Goal: Task Accomplishment & Management: Manage account settings

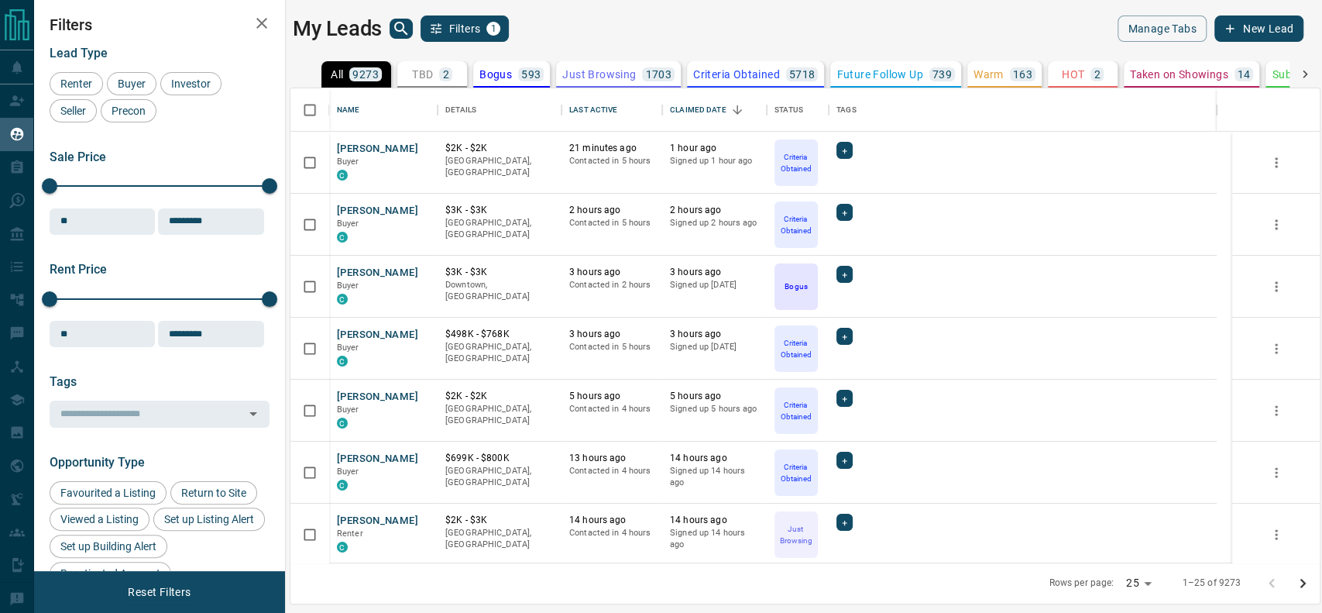
scroll to position [458, 1013]
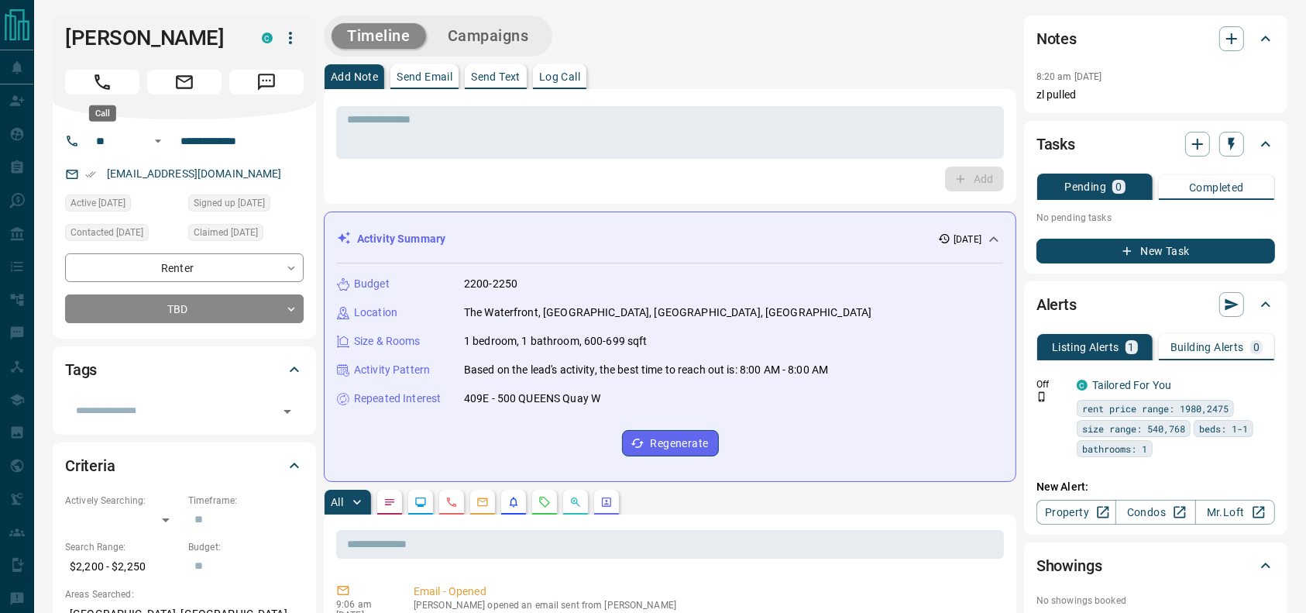
click at [118, 77] on button "Call" at bounding box center [102, 82] width 74 height 25
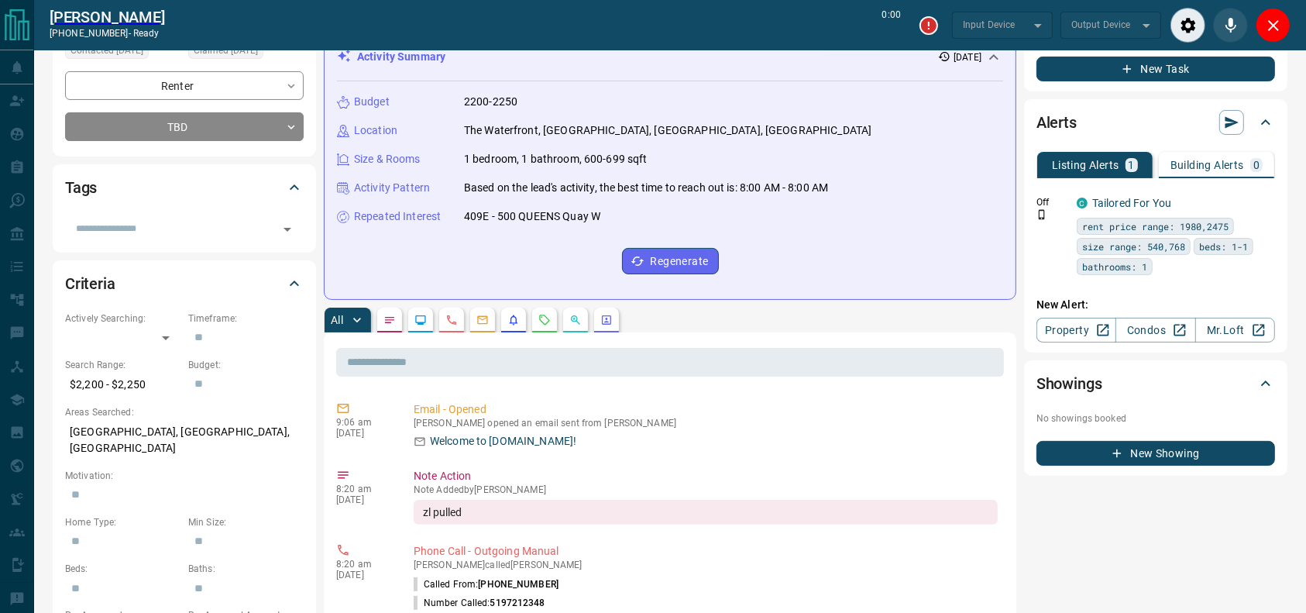
type input "*******"
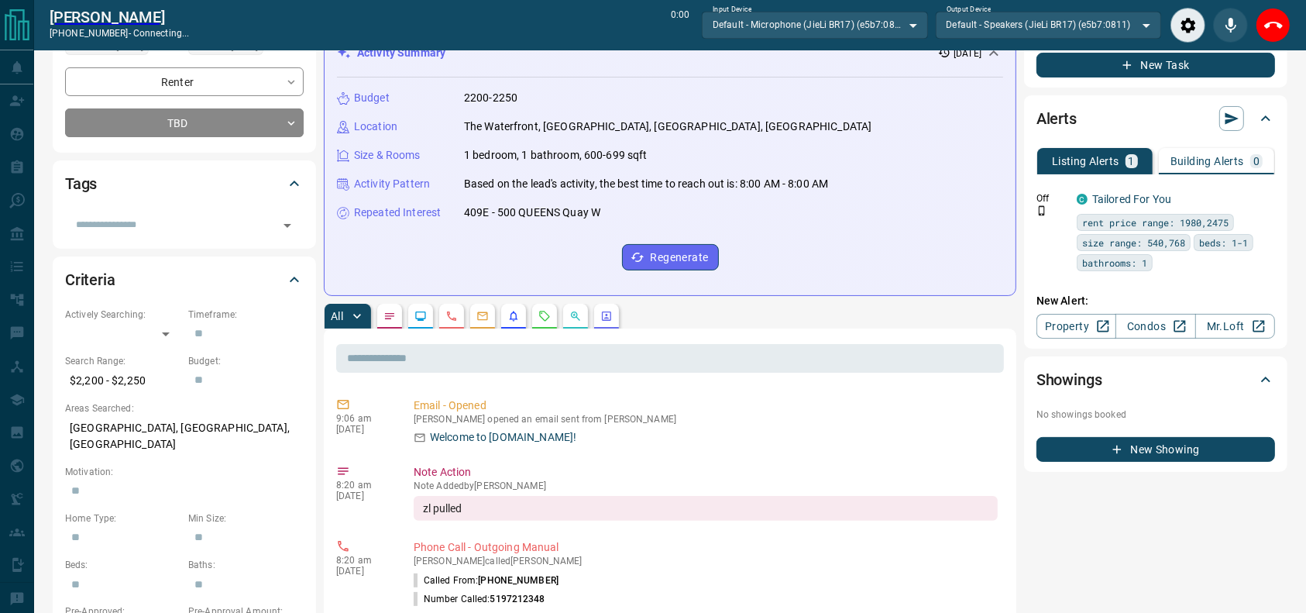
scroll to position [237, 0]
click at [475, 179] on p "Based on the lead's activity, the best time to reach out is: 8:00 AM - 8:00 AM" at bounding box center [646, 183] width 364 height 16
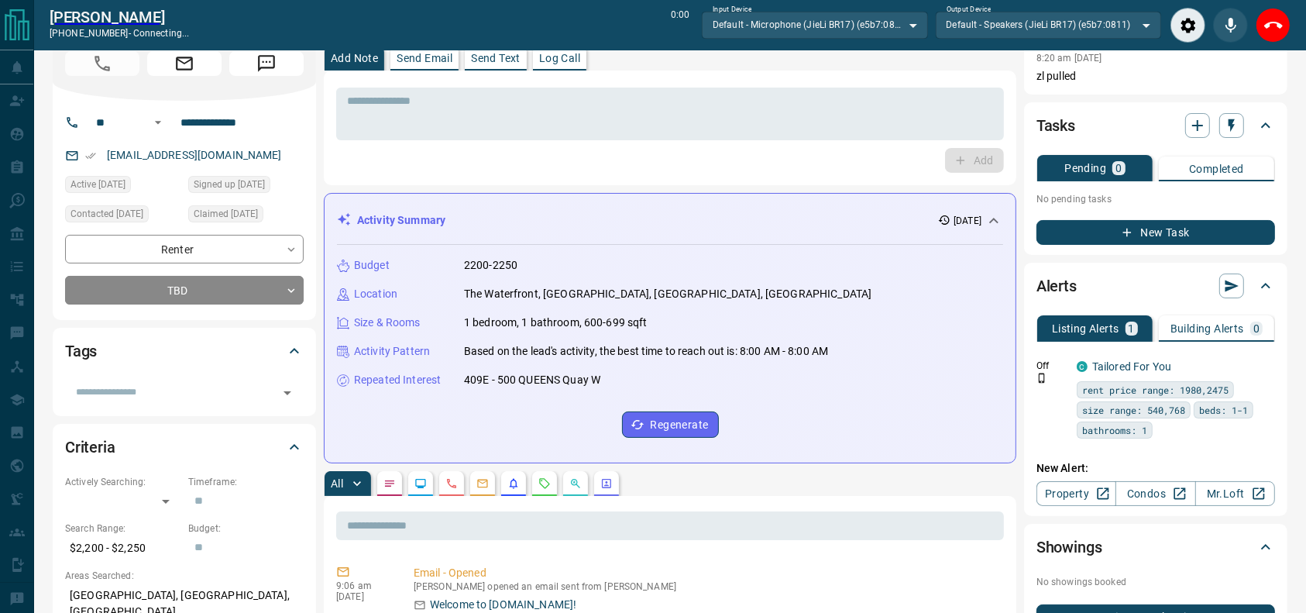
scroll to position [68, 0]
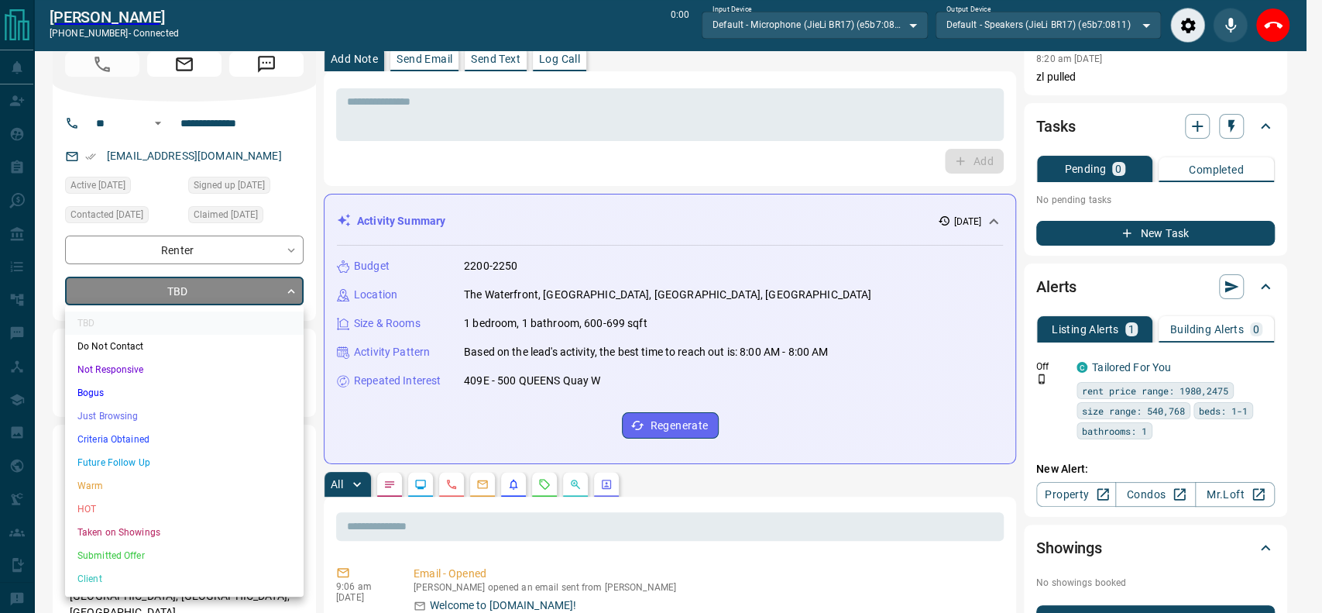
drag, startPoint x: 176, startPoint y: 276, endPoint x: 170, endPoint y: 283, distance: 8.2
click at [155, 411] on li "Just Browsing" at bounding box center [184, 415] width 238 height 23
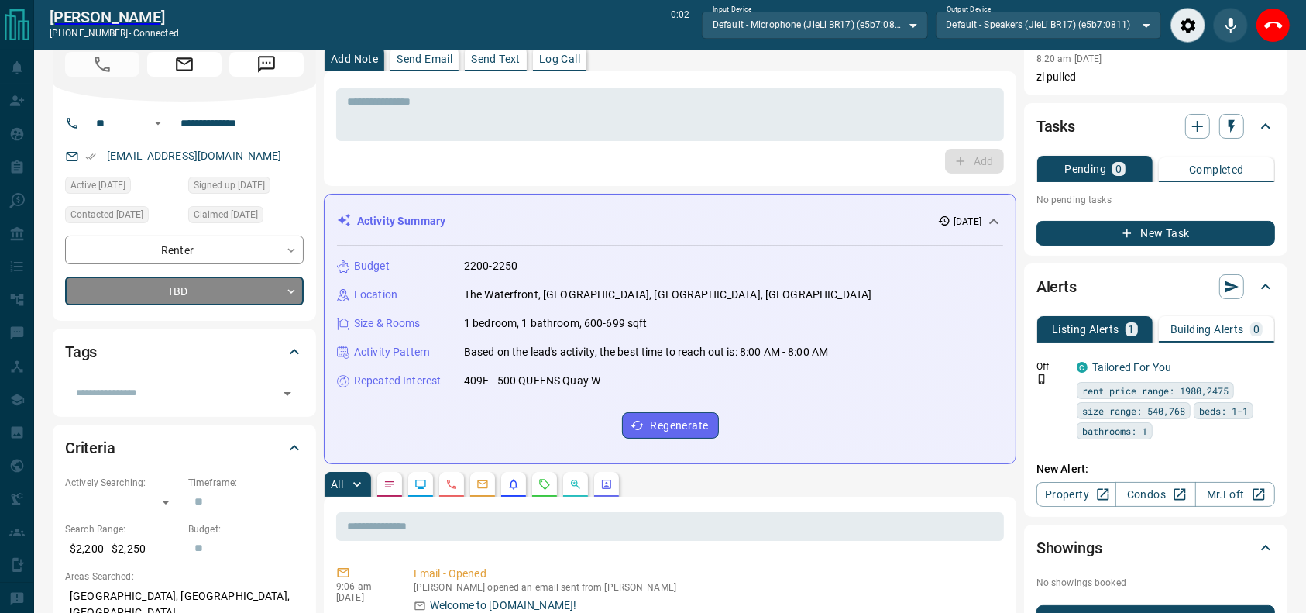
click at [622, 144] on div "* ​ Add" at bounding box center [669, 129] width 667 height 90
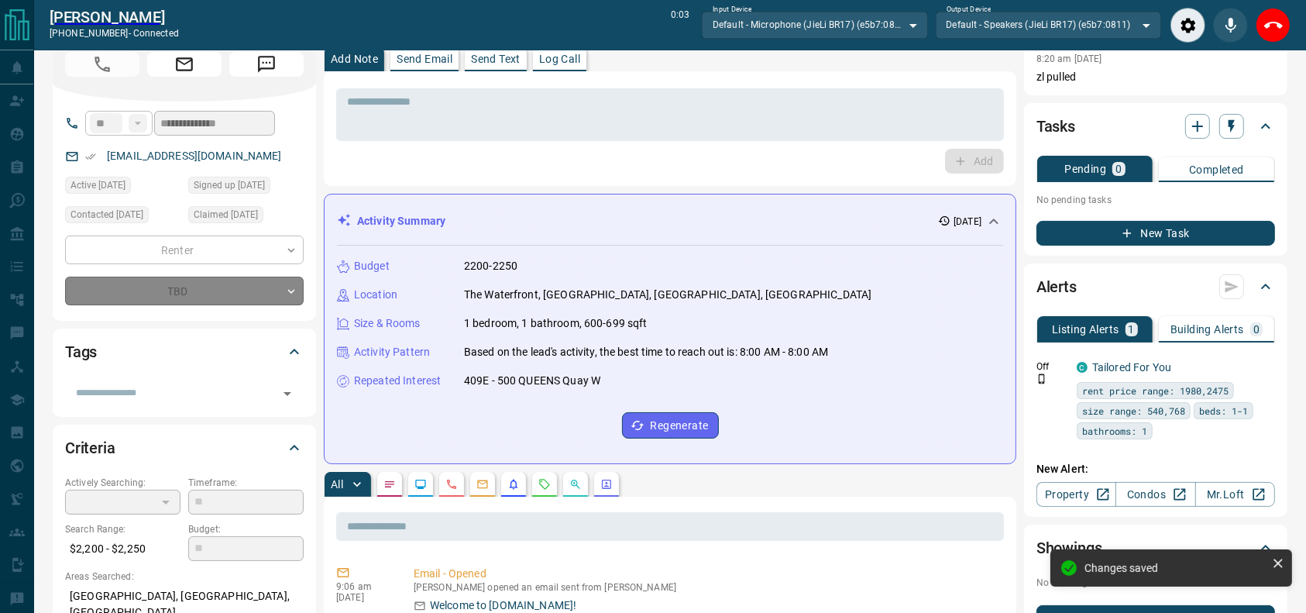
type input "*"
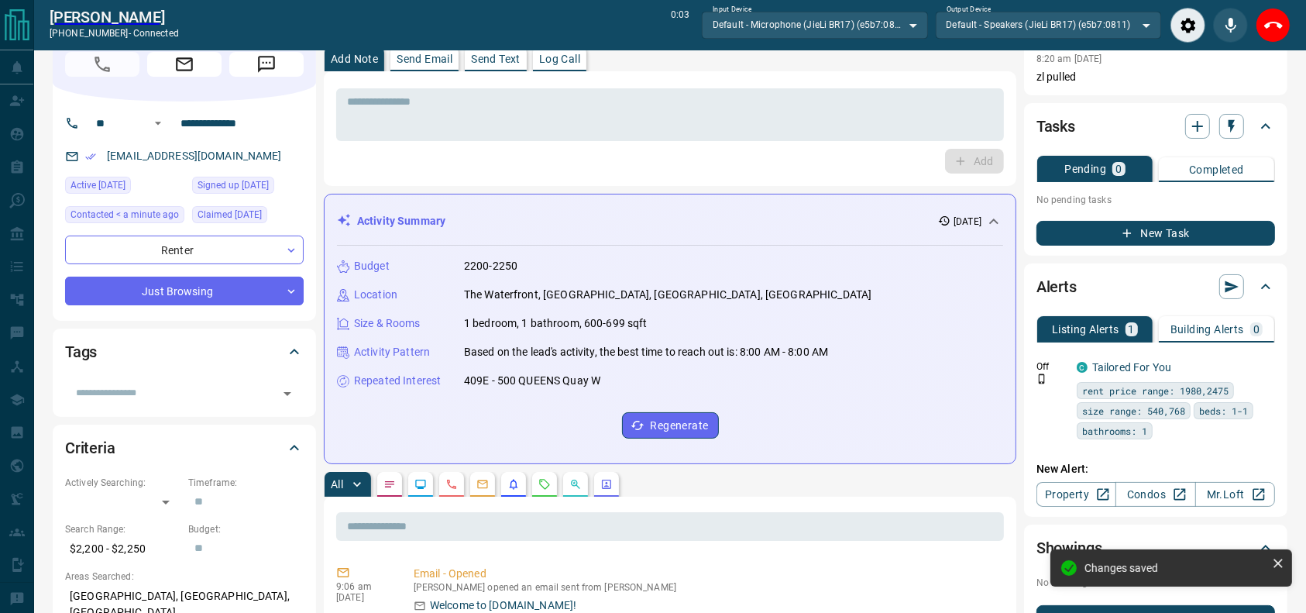
scroll to position [0, 0]
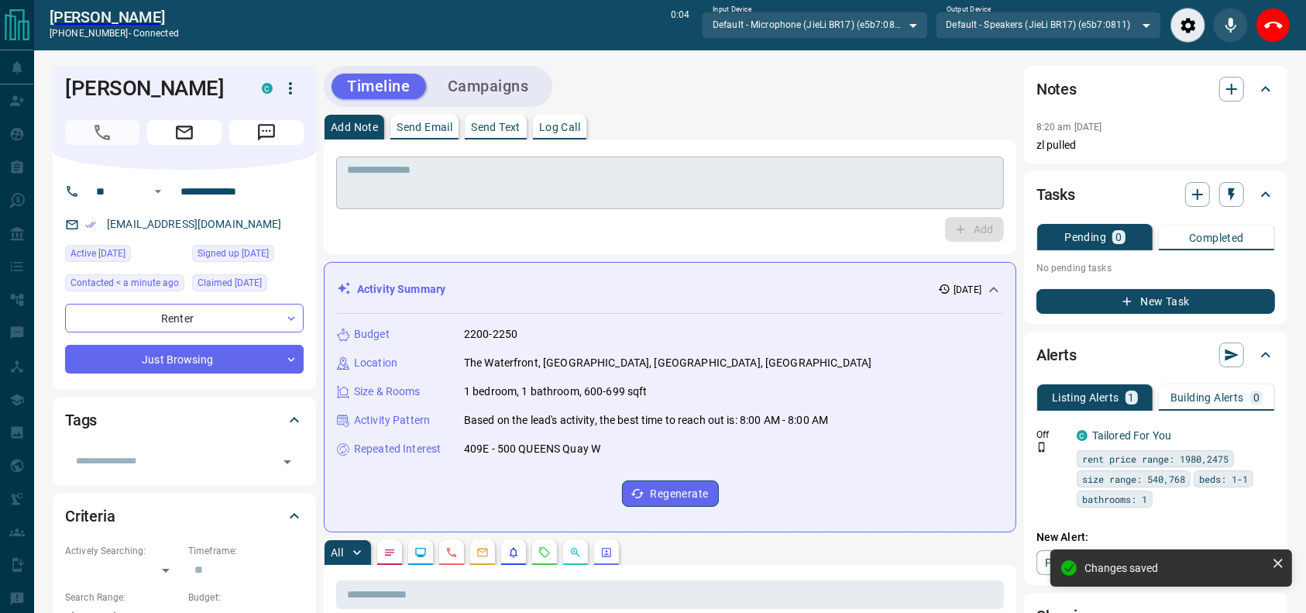
click at [509, 190] on textarea at bounding box center [670, 182] width 646 height 39
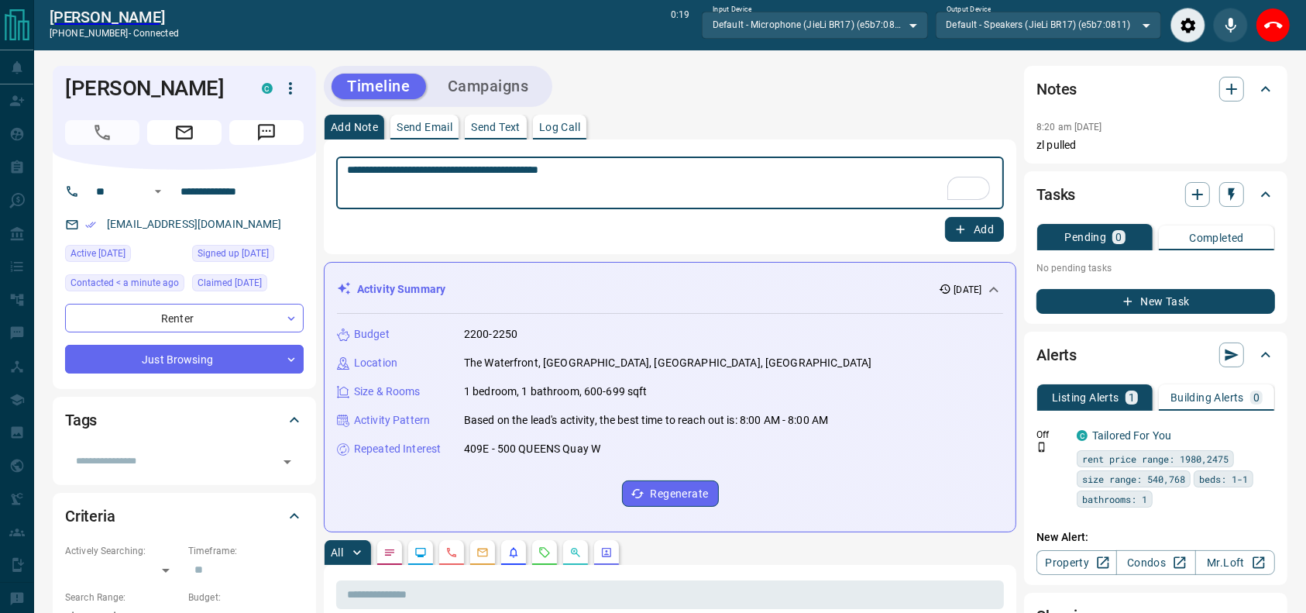
type textarea "**********"
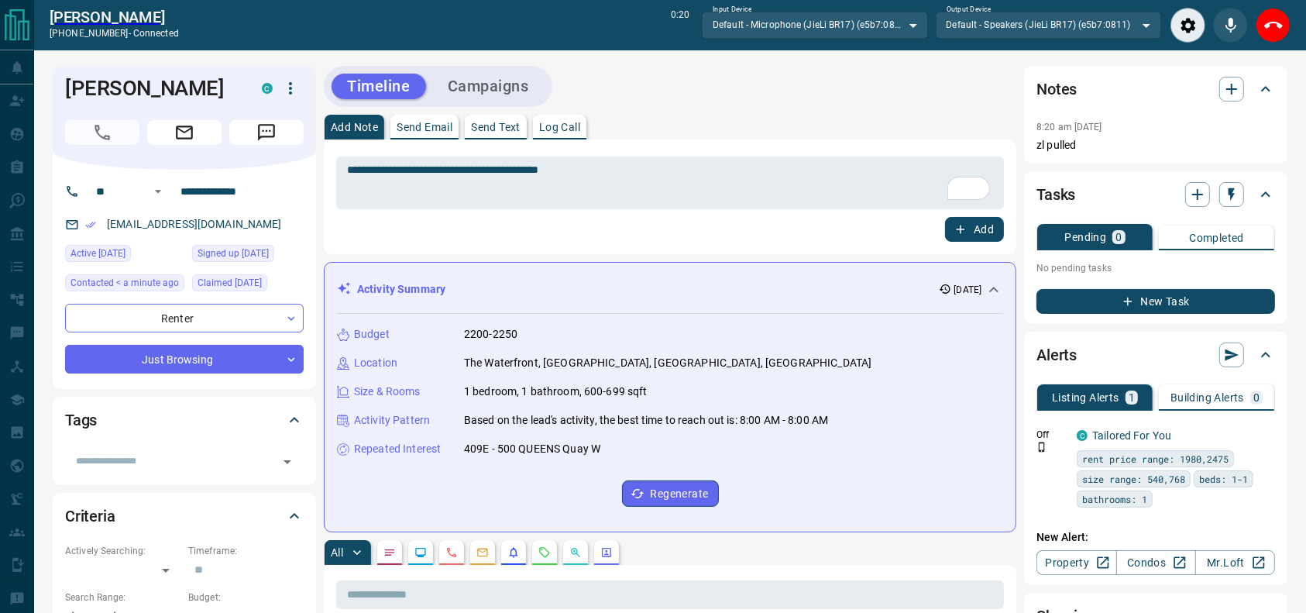
click at [986, 245] on div "**********" at bounding box center [670, 196] width 692 height 115
click at [984, 240] on div "**********" at bounding box center [670, 196] width 692 height 115
click at [984, 240] on button "Add" at bounding box center [974, 229] width 59 height 25
drag, startPoint x: 1268, startPoint y: 28, endPoint x: 1247, endPoint y: 14, distance: 24.5
click at [1268, 28] on icon "End Call" at bounding box center [1273, 25] width 19 height 19
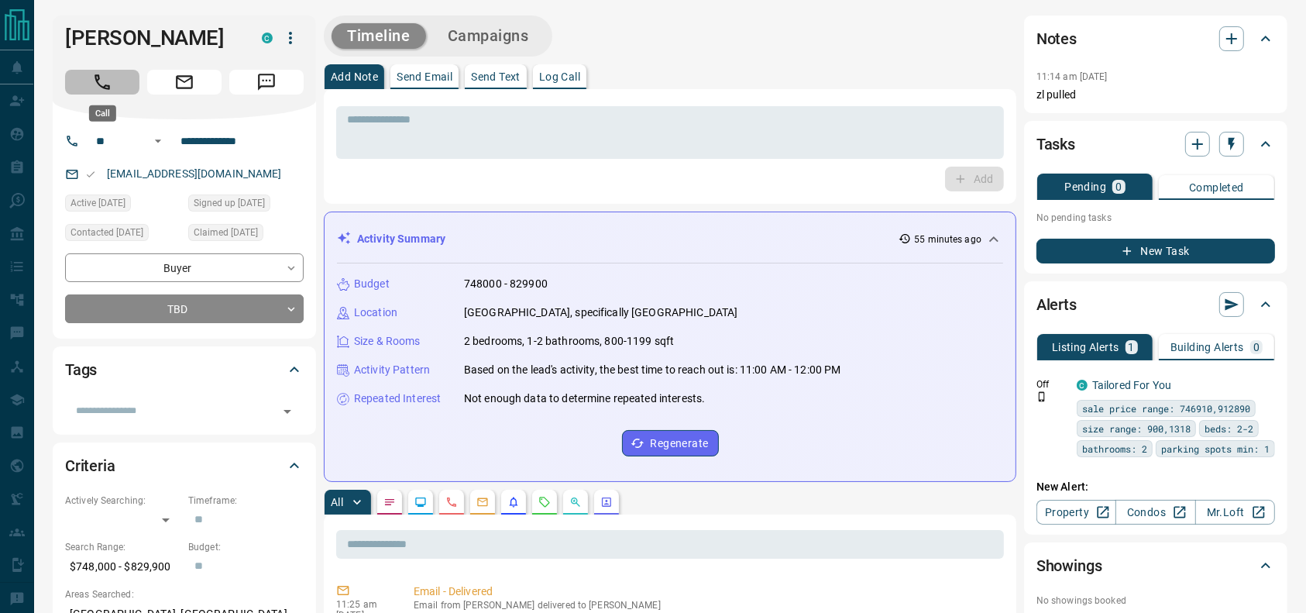
click at [109, 75] on icon "Call" at bounding box center [102, 82] width 20 height 20
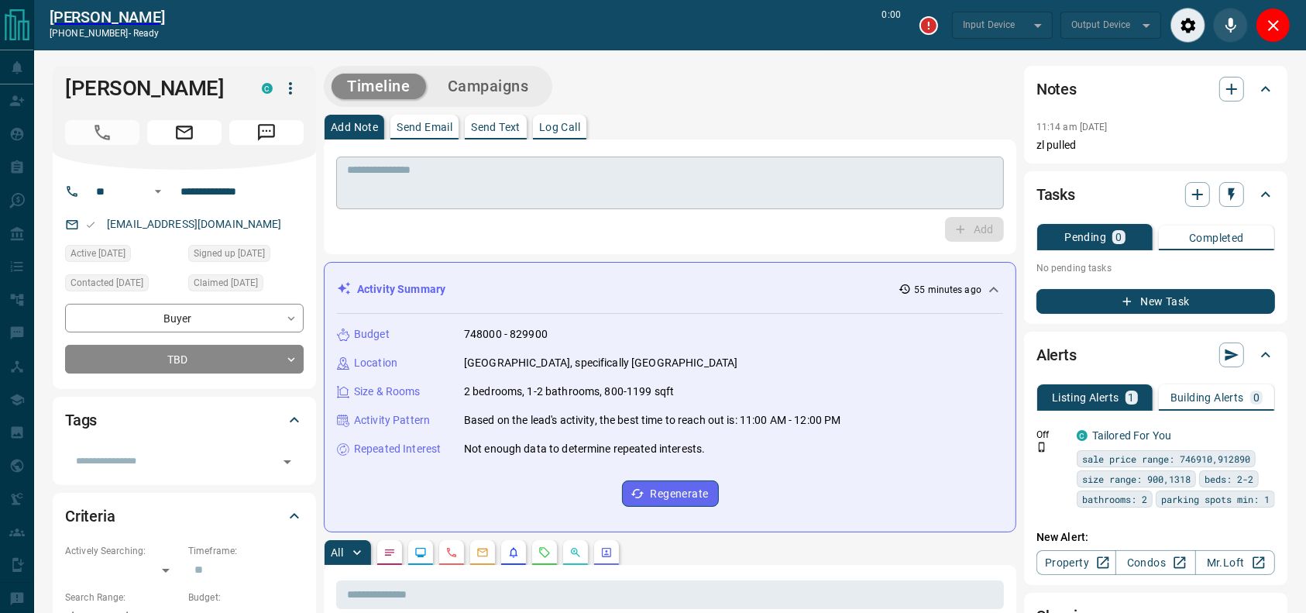
type input "*******"
click at [483, 171] on textarea at bounding box center [670, 182] width 646 height 39
type input "*******"
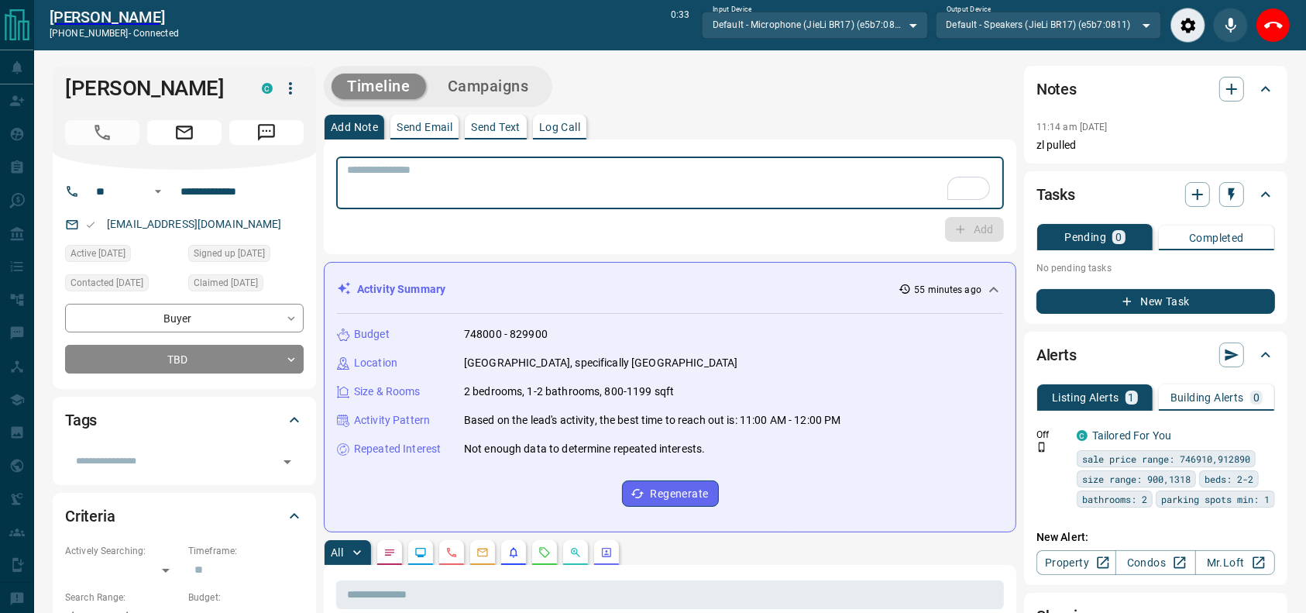
click at [1299, 33] on div "Sarah Kallai +16134024121 - connected 0:33 Input Device Default - Microphone (J…" at bounding box center [669, 25] width 1271 height 50
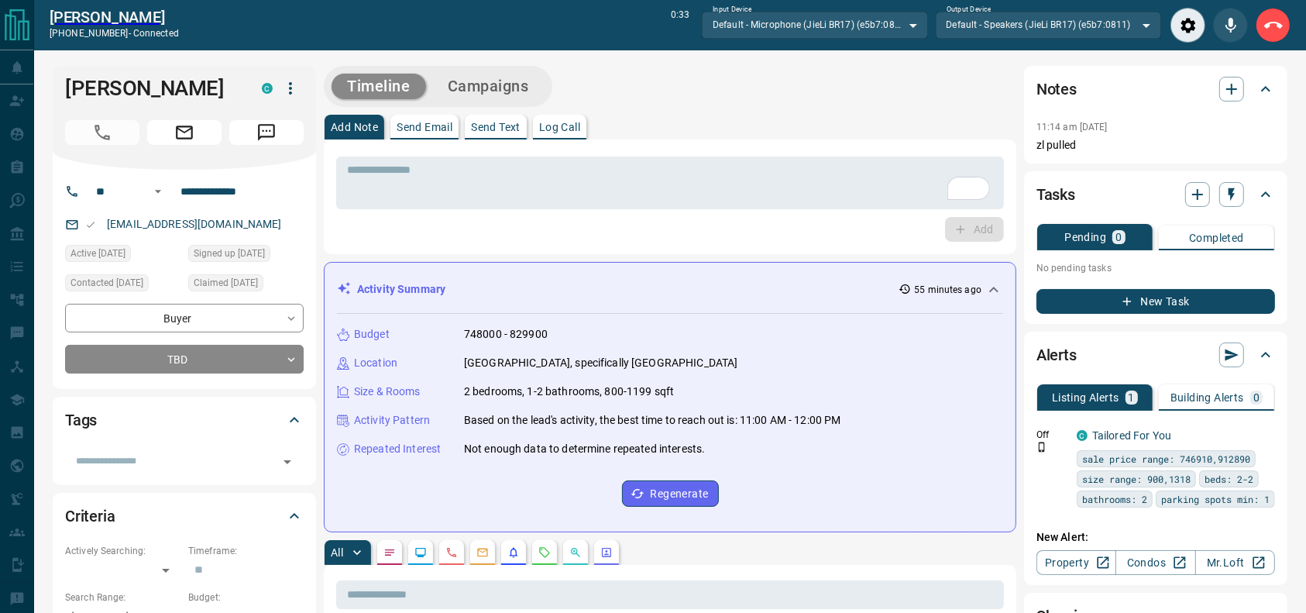
drag, startPoint x: 1287, startPoint y: 32, endPoint x: 1278, endPoint y: 29, distance: 9.6
click at [1286, 32] on button "End Call" at bounding box center [1272, 25] width 35 height 35
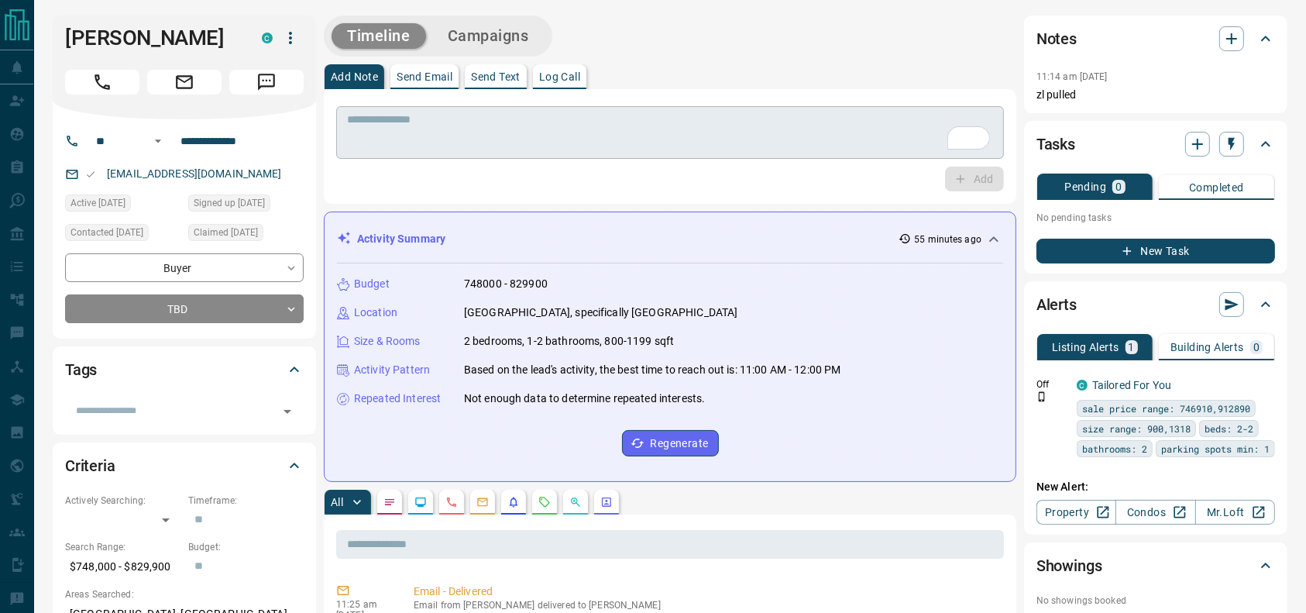
click at [630, 121] on textarea "To enrich screen reader interactions, please activate Accessibility in Grammarl…" at bounding box center [670, 132] width 646 height 39
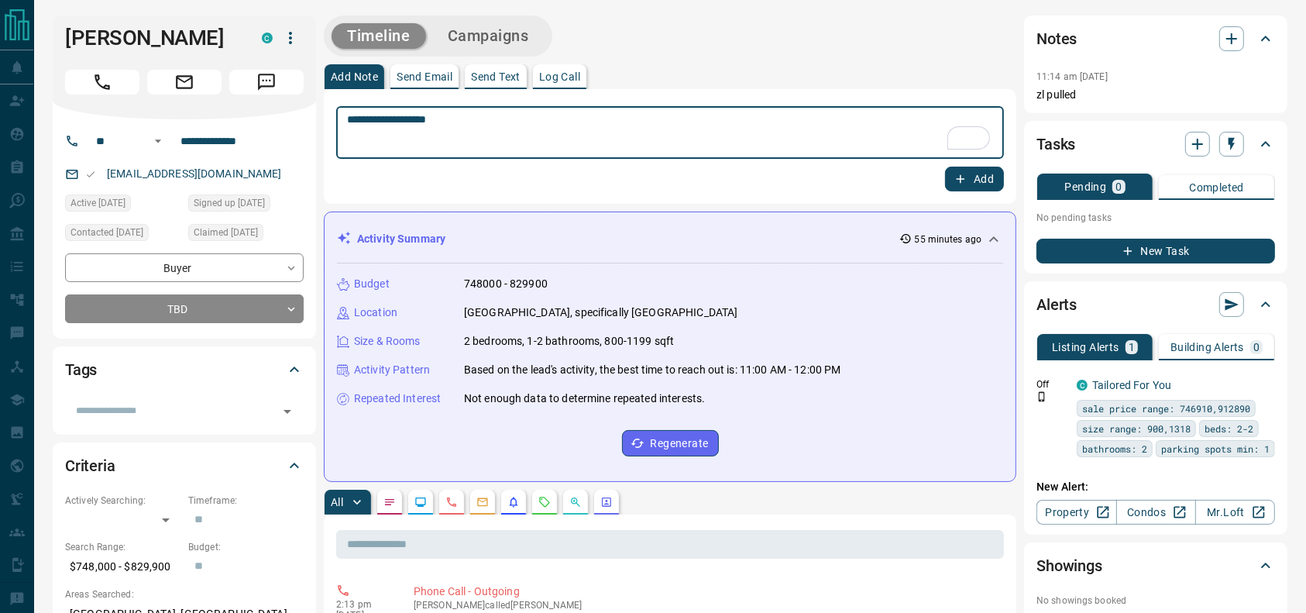
type textarea "**********"
click at [942, 170] on div "Add" at bounding box center [669, 178] width 667 height 25
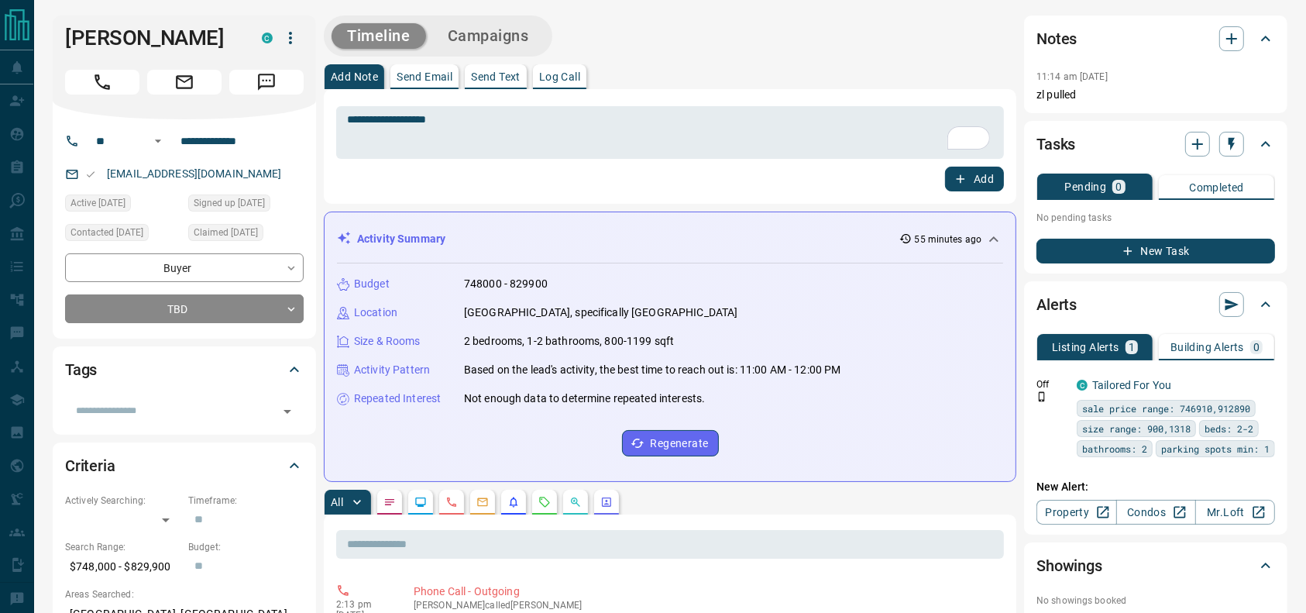
click at [959, 179] on icon "button" at bounding box center [960, 179] width 9 height 9
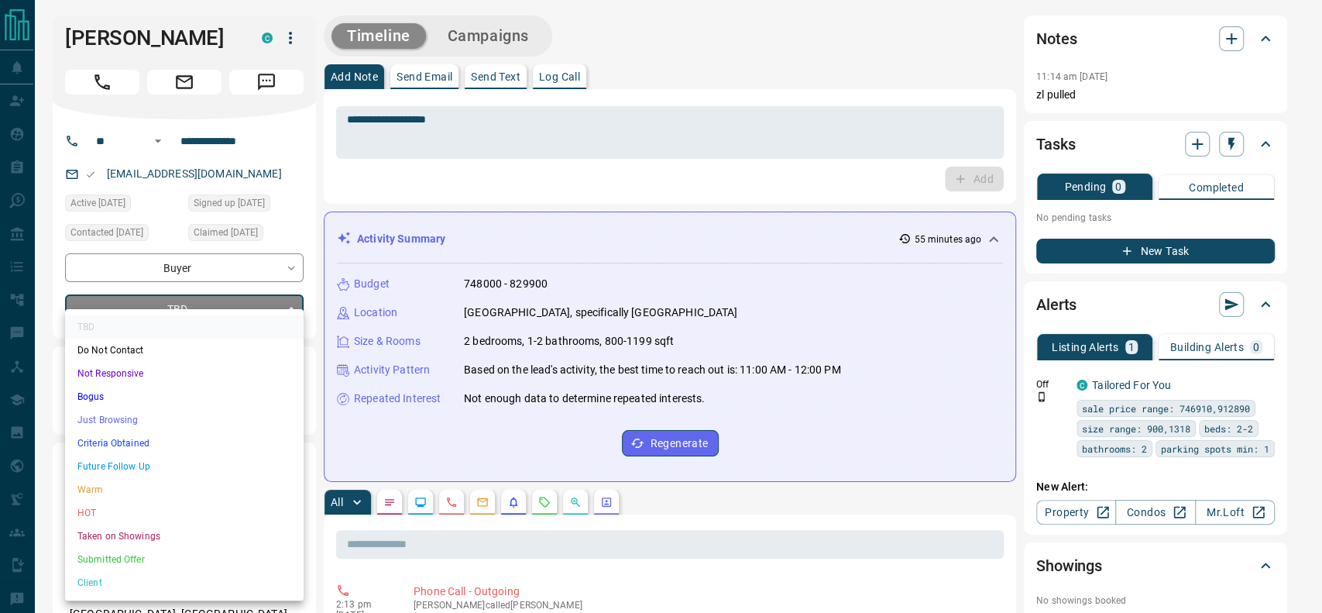
click at [141, 437] on li "Criteria Obtained" at bounding box center [184, 442] width 238 height 23
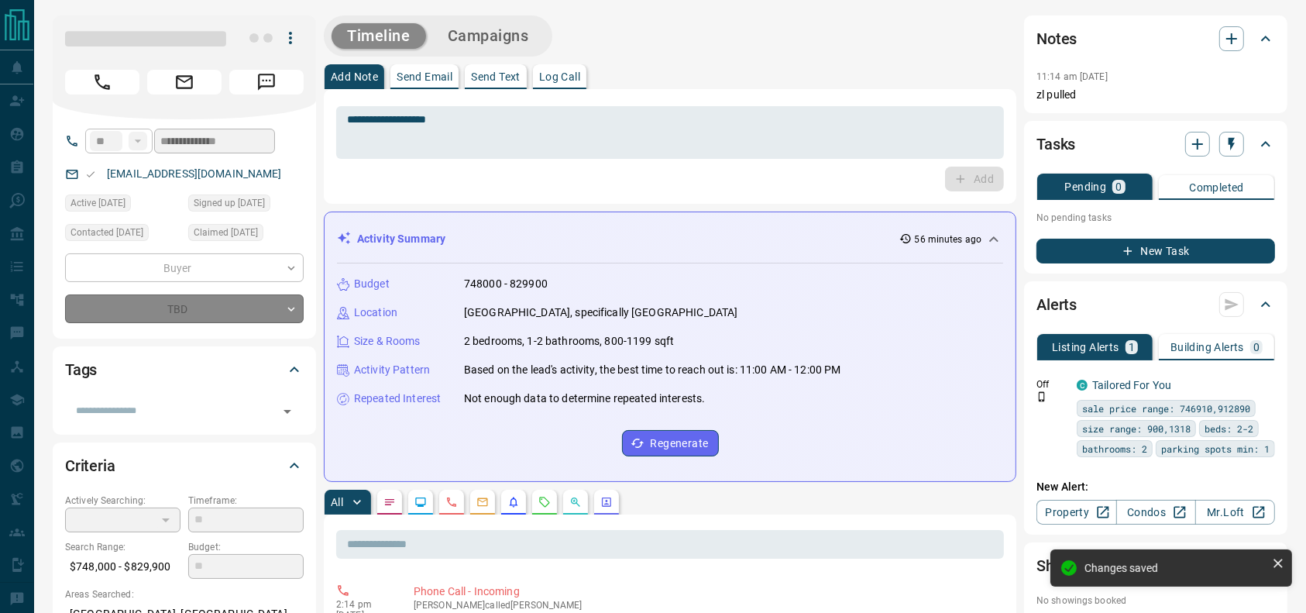
type input "*"
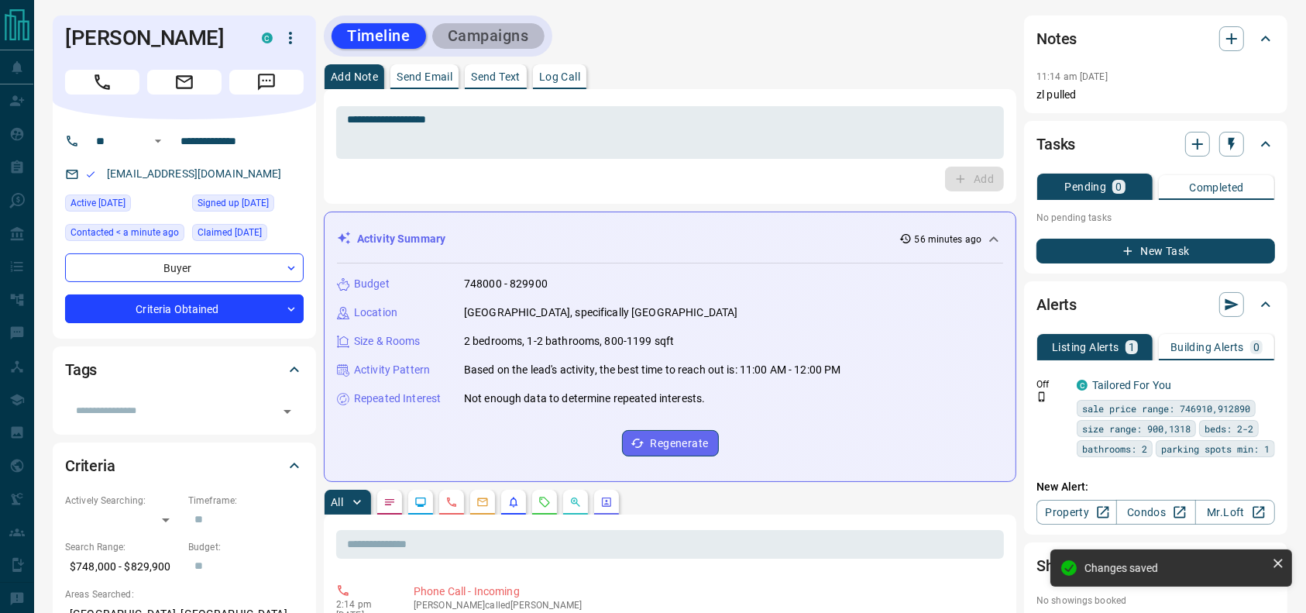
click at [489, 36] on button "Campaigns" at bounding box center [488, 36] width 112 height 26
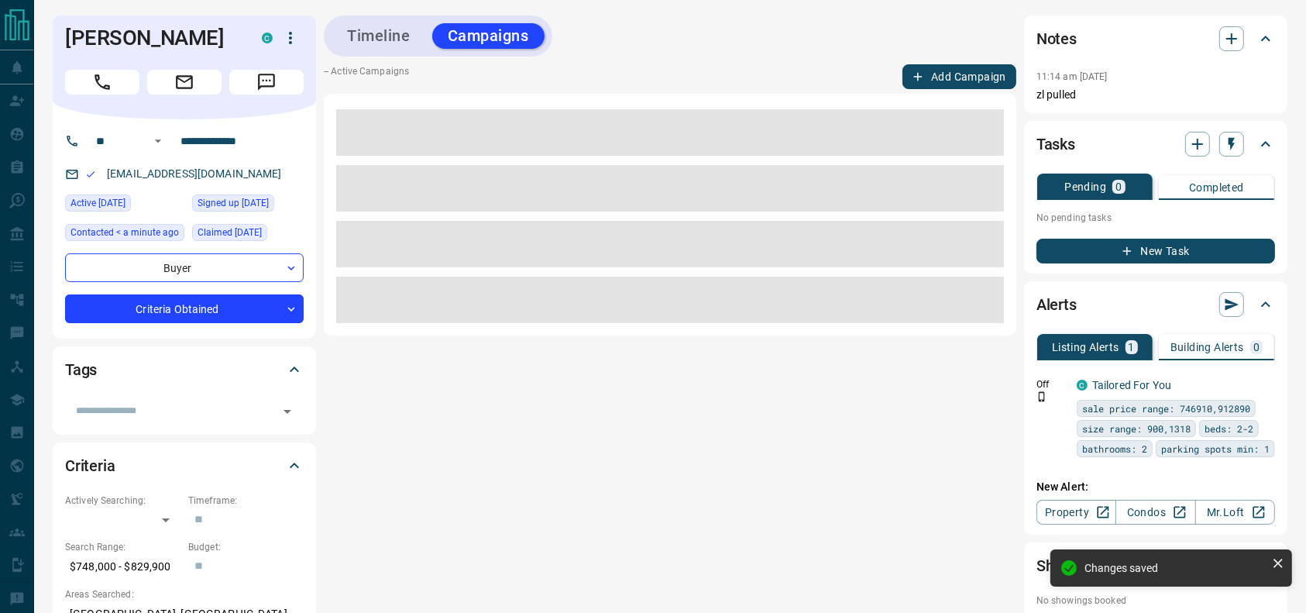
click at [942, 82] on button "Add Campaign" at bounding box center [959, 76] width 114 height 25
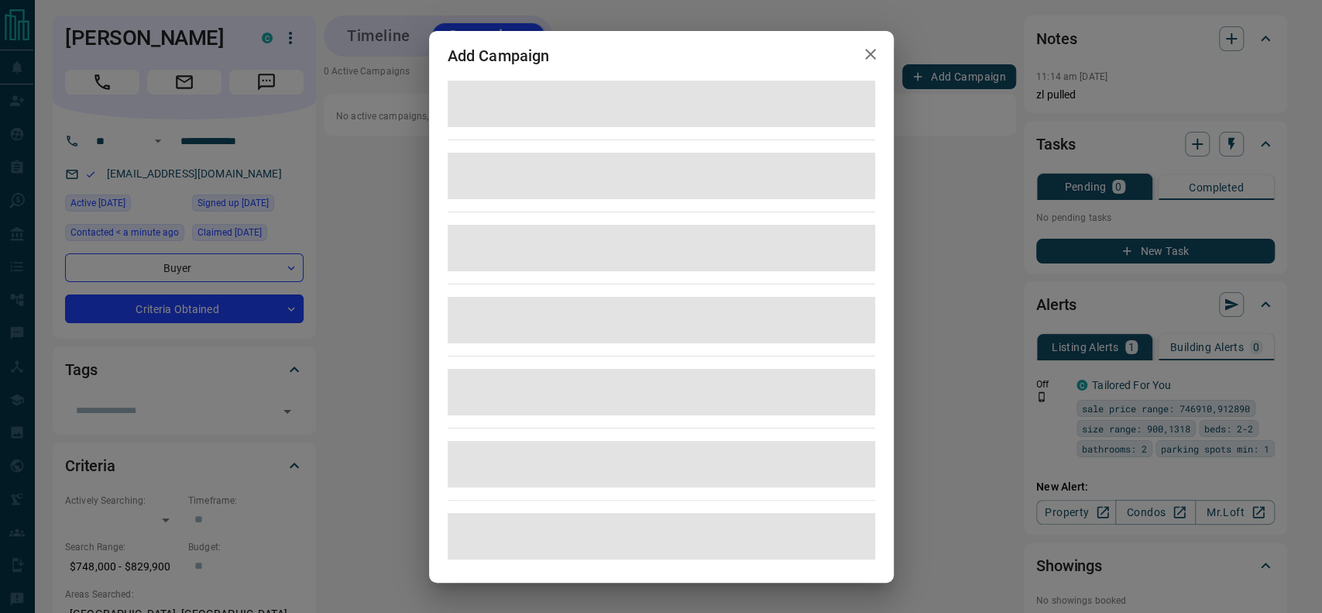
click at [748, 188] on span at bounding box center [661, 176] width 427 height 46
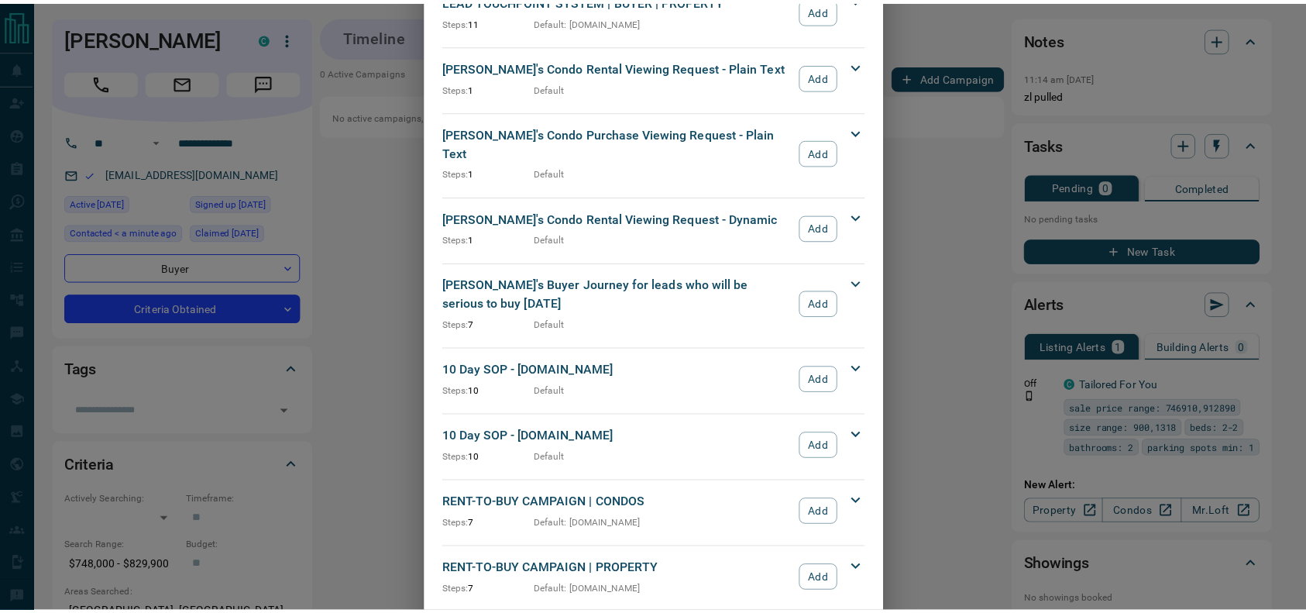
scroll to position [1384, 0]
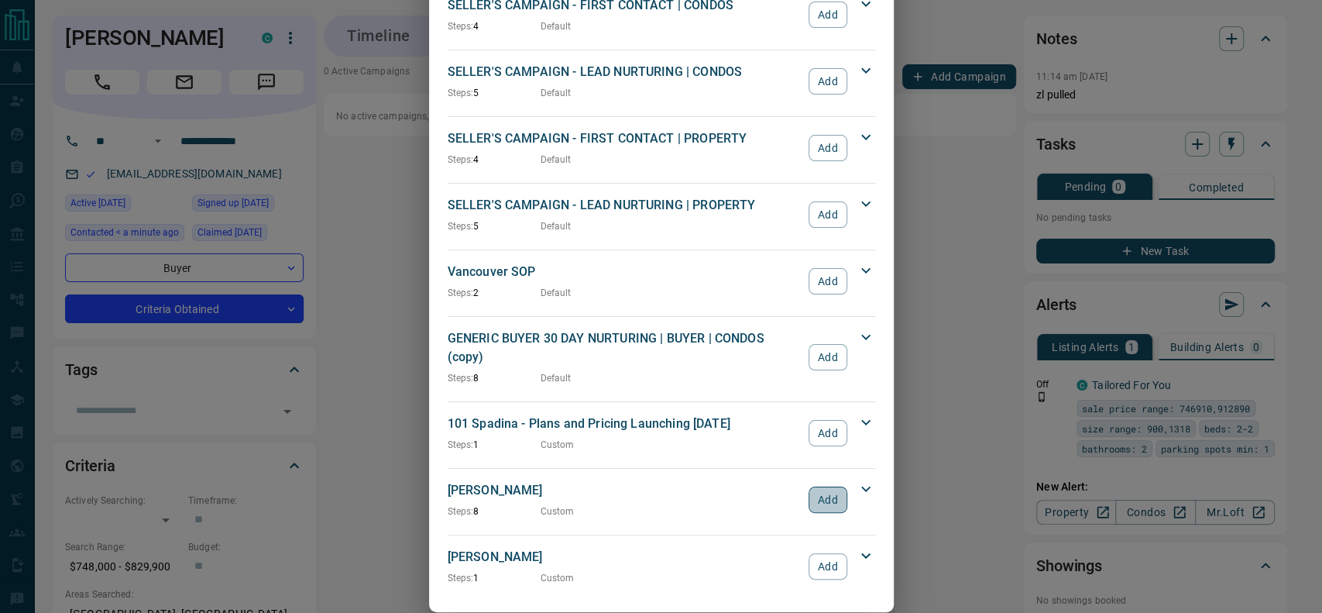
click at [827, 486] on button "Add" at bounding box center [827, 499] width 38 height 26
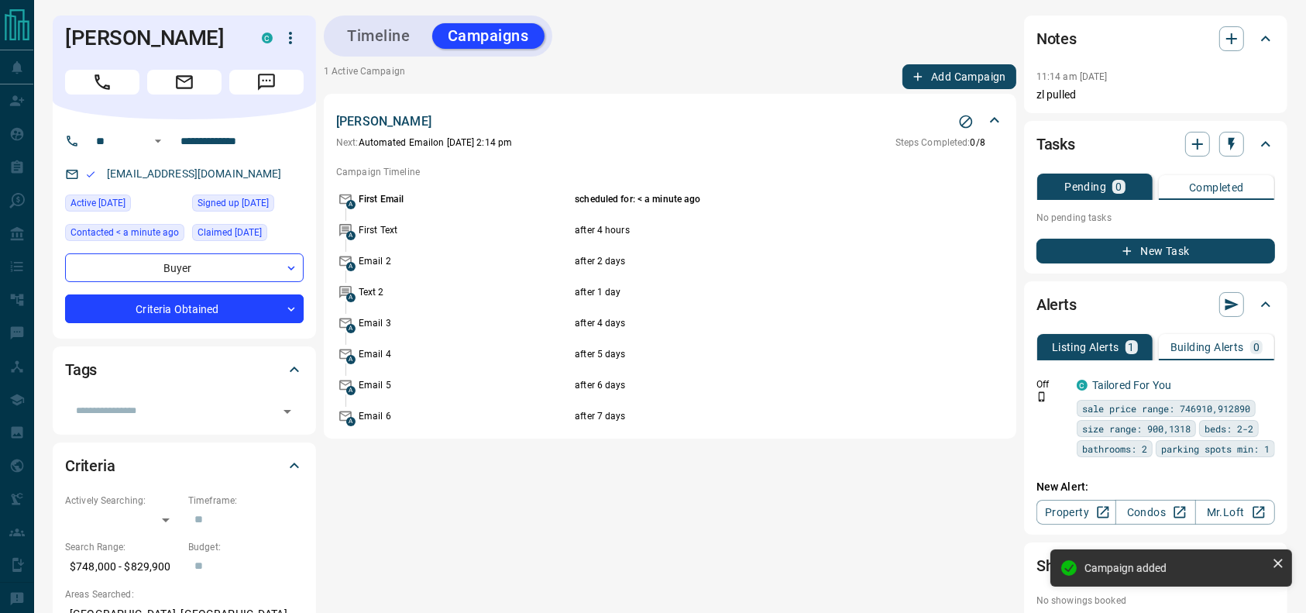
drag, startPoint x: 340, startPoint y: 47, endPoint x: 378, endPoint y: 40, distance: 38.6
click at [340, 46] on button "Timeline" at bounding box center [378, 36] width 94 height 26
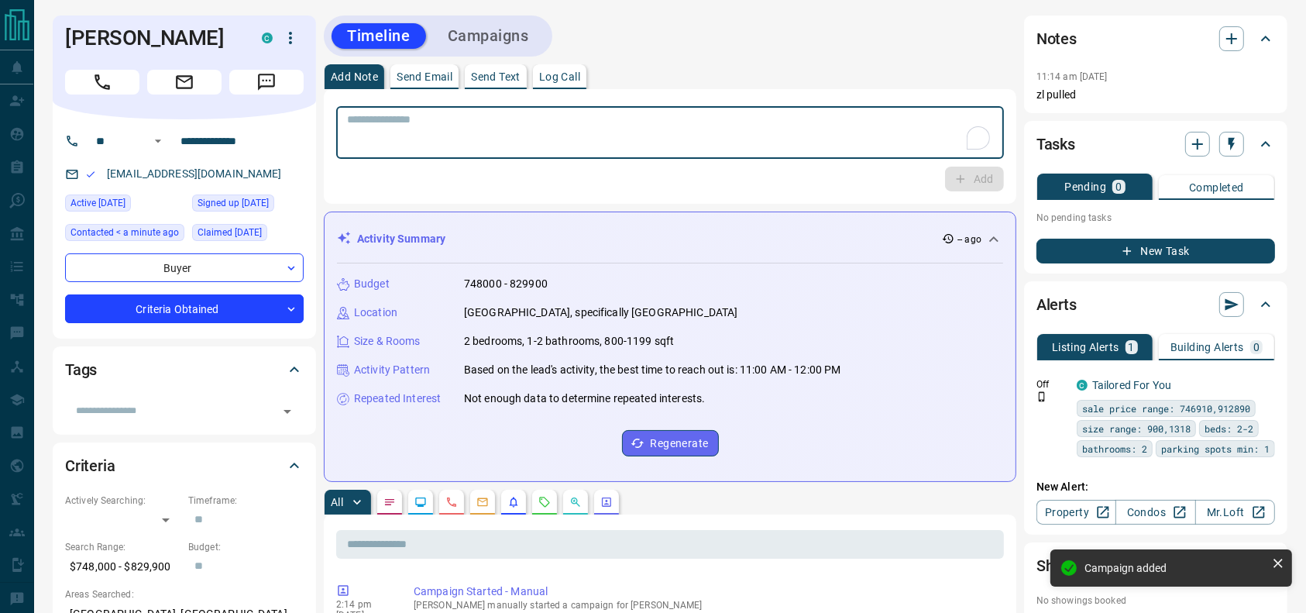
click at [538, 148] on textarea "To enrich screen reader interactions, please activate Accessibility in Grammarl…" at bounding box center [670, 132] width 646 height 39
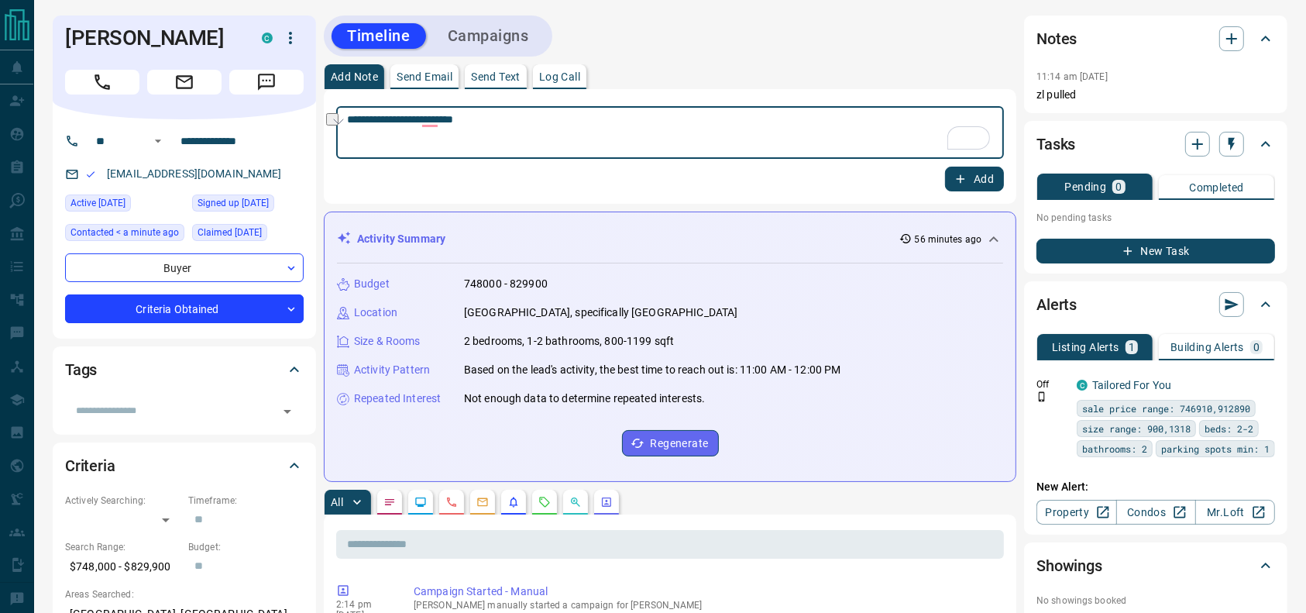
drag, startPoint x: 454, startPoint y: 91, endPoint x: 307, endPoint y: 90, distance: 147.1
type textarea "*"
type textarea "**********"
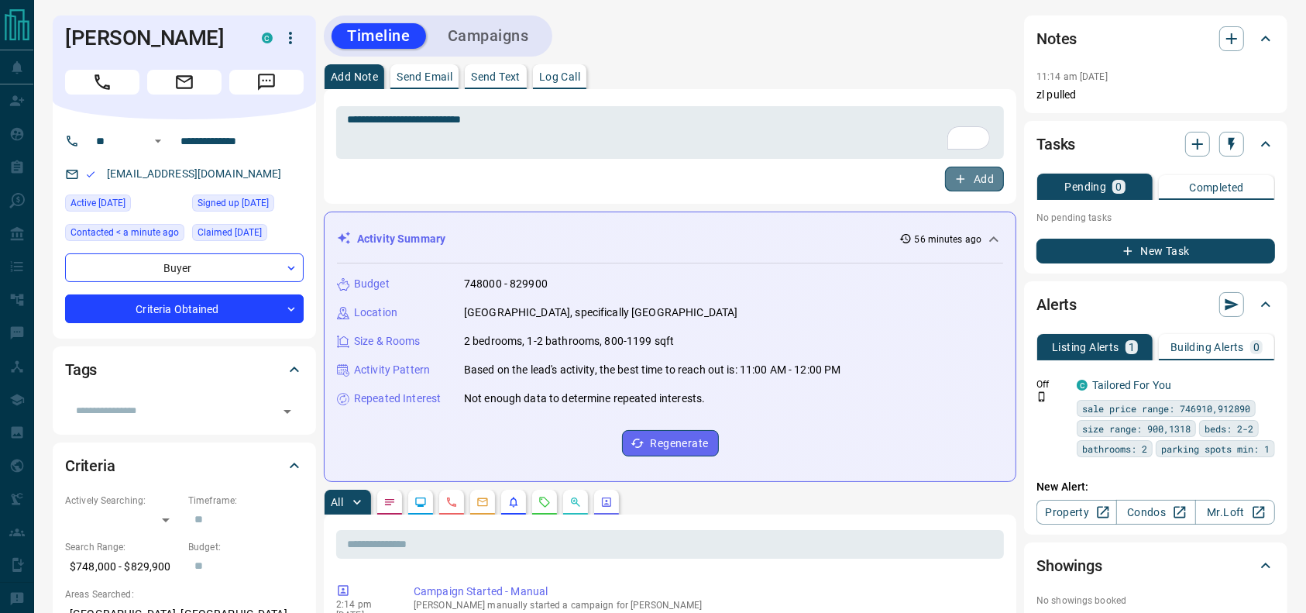
click at [983, 177] on button "Add" at bounding box center [974, 178] width 59 height 25
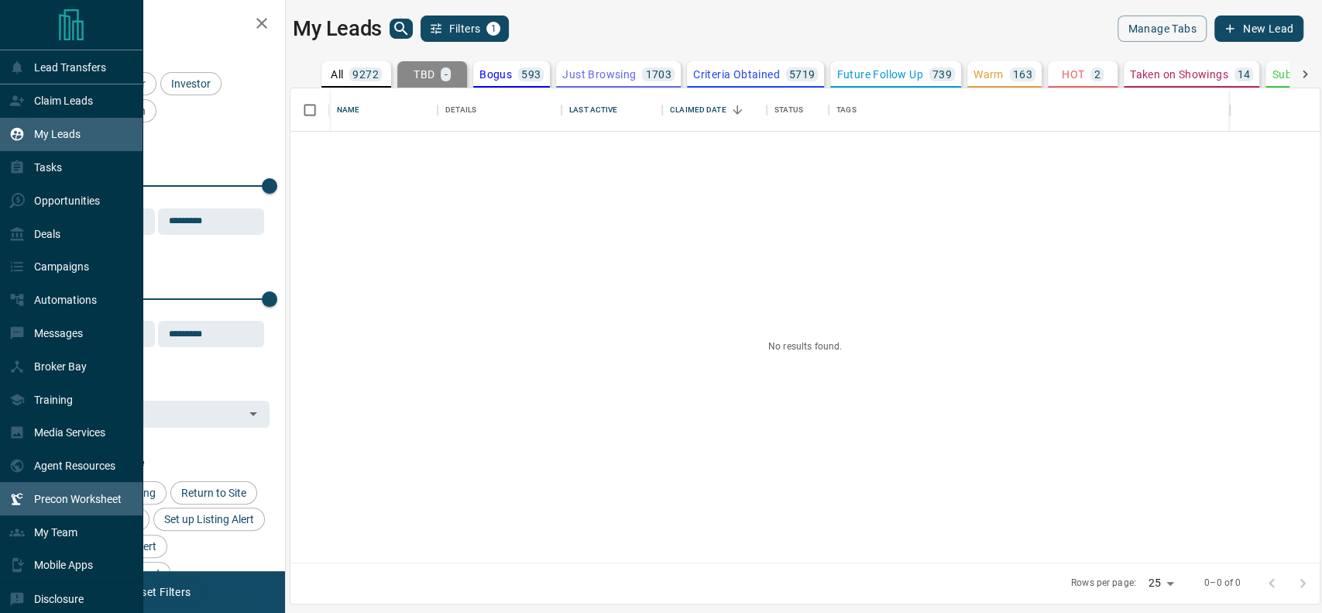
scroll to position [47, 0]
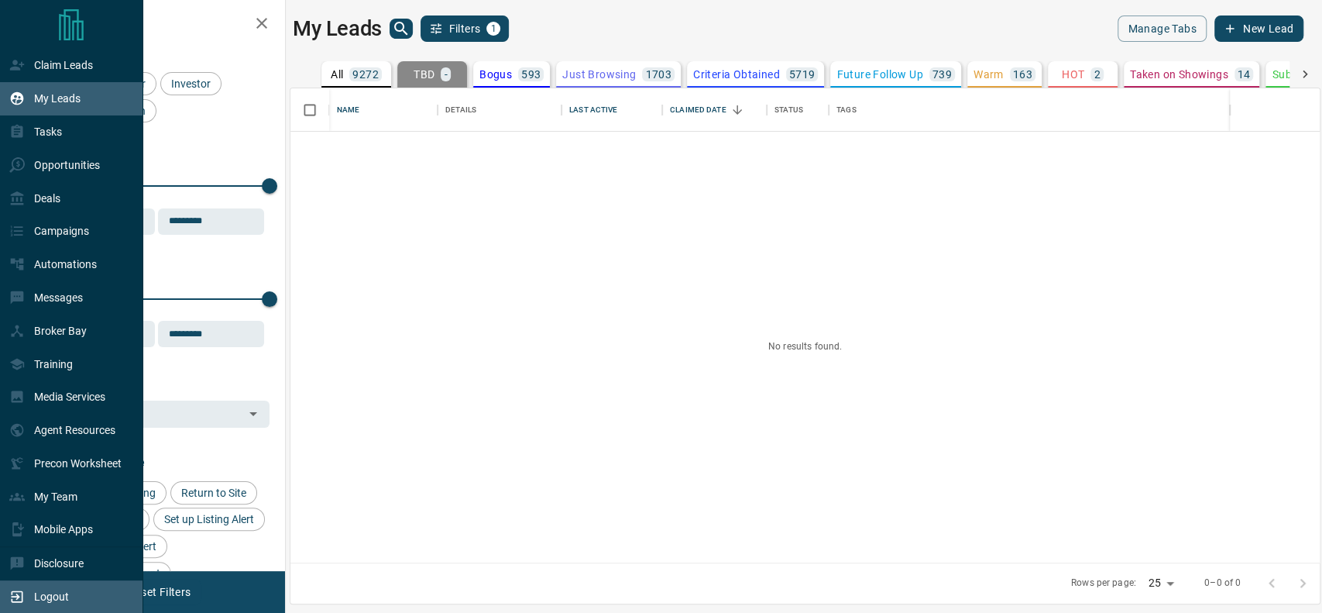
click at [12, 584] on div "Logout" at bounding box center [39, 597] width 60 height 26
